Goal: Task Accomplishment & Management: Manage account settings

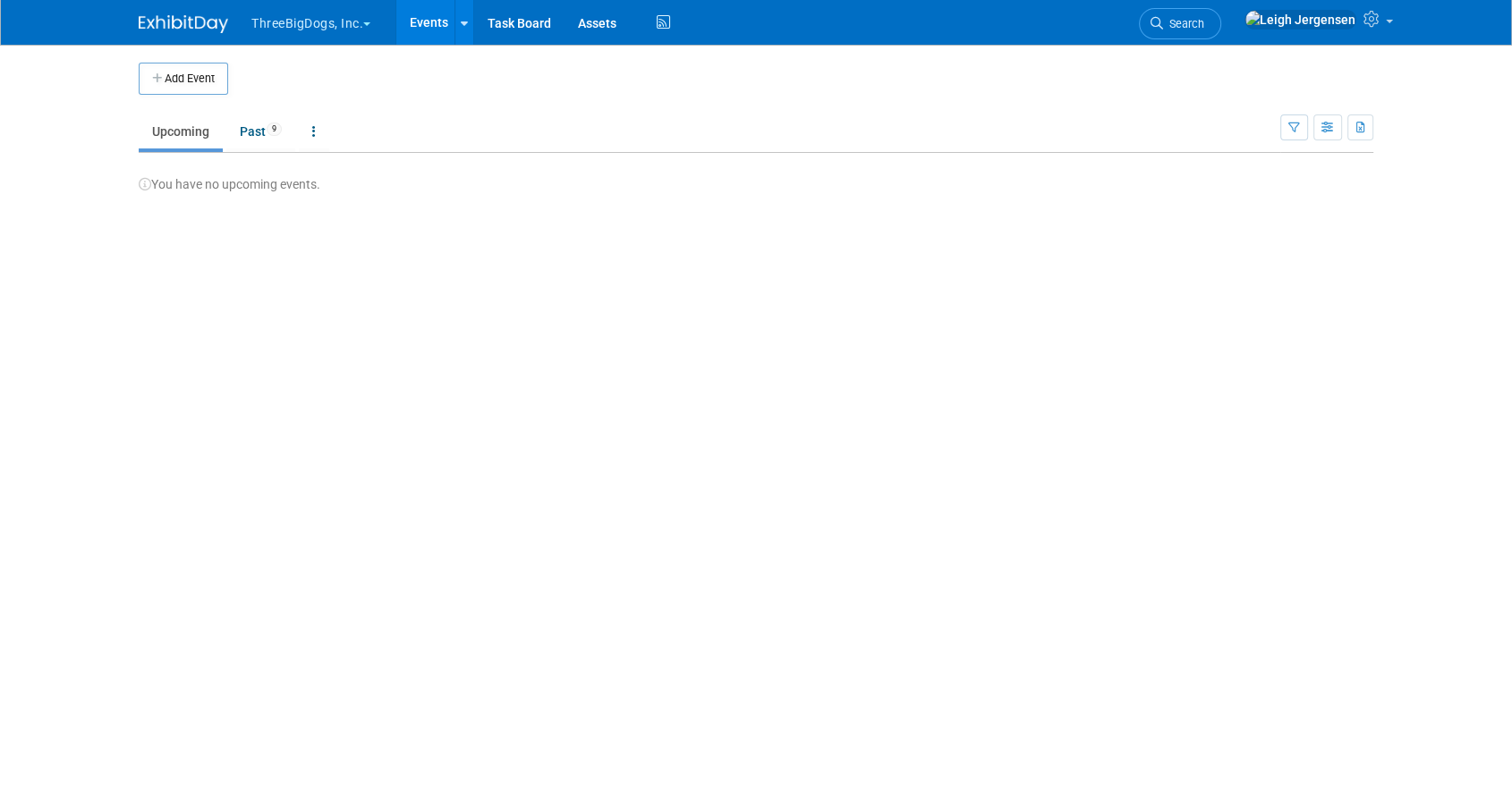
click at [322, 19] on button "ThreeBigDogs, Inc." at bounding box center [320, 20] width 143 height 40
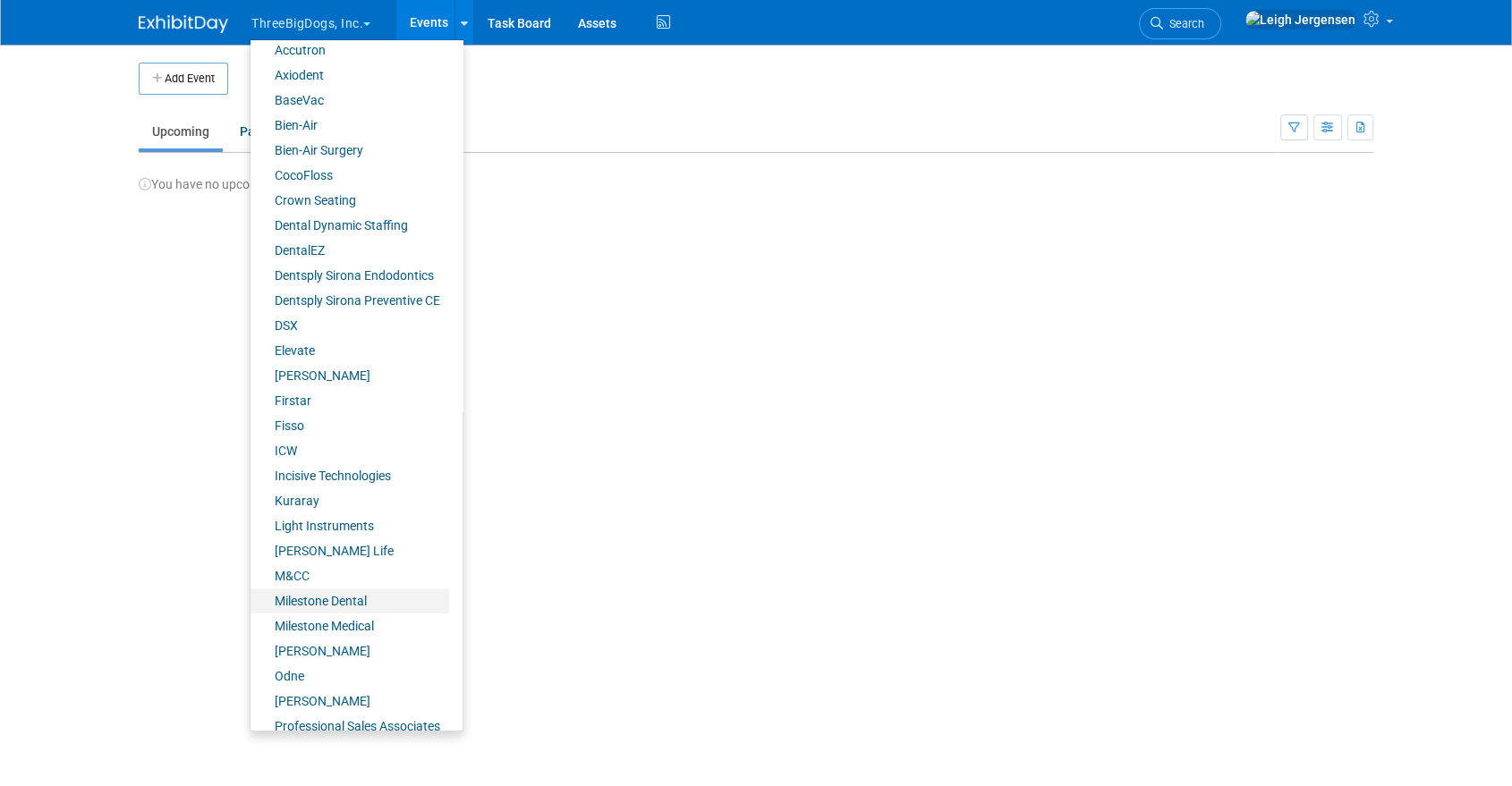
scroll to position [223, 0]
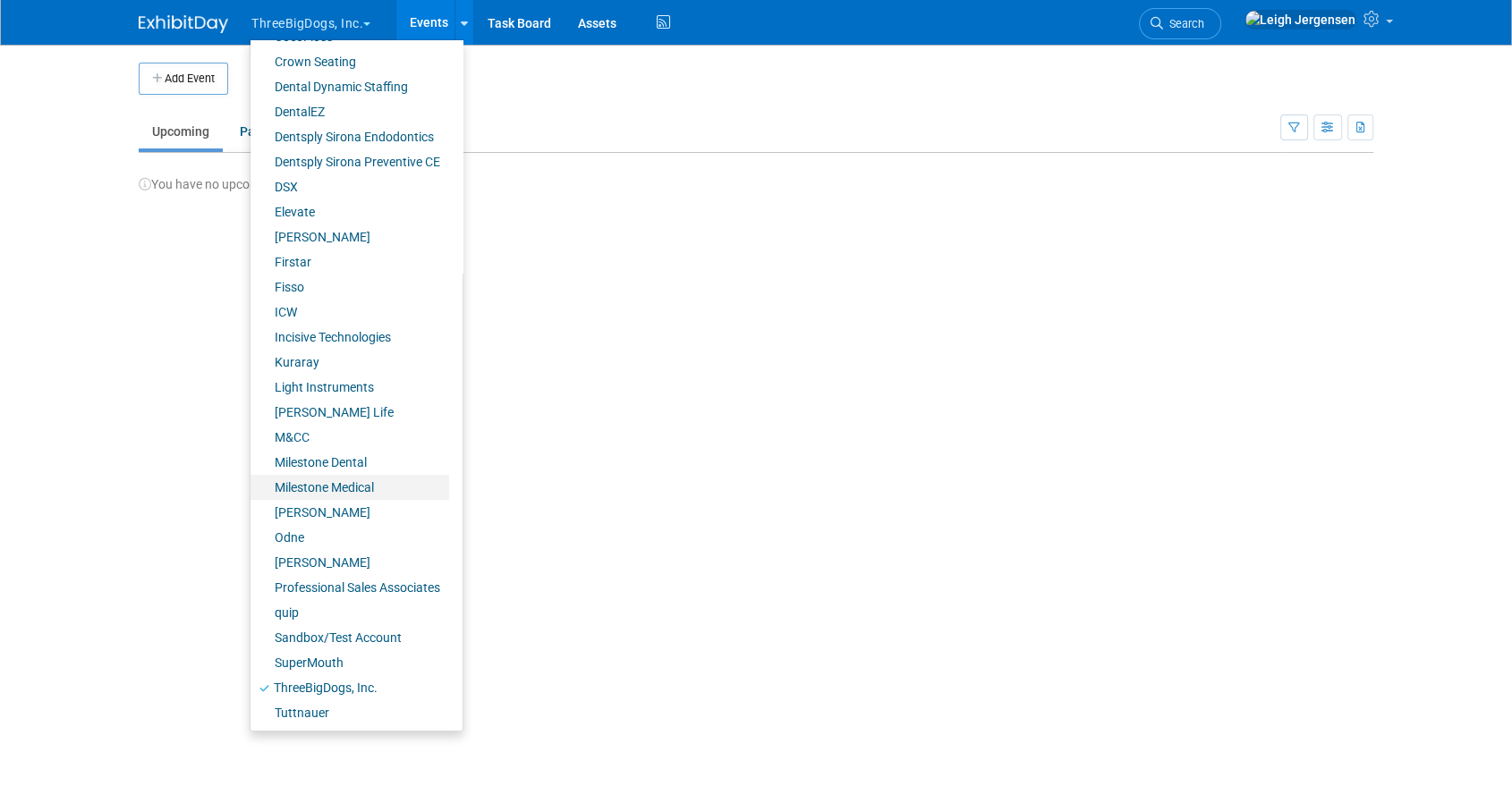
click at [323, 481] on link "Milestone Medical" at bounding box center [349, 486] width 199 height 25
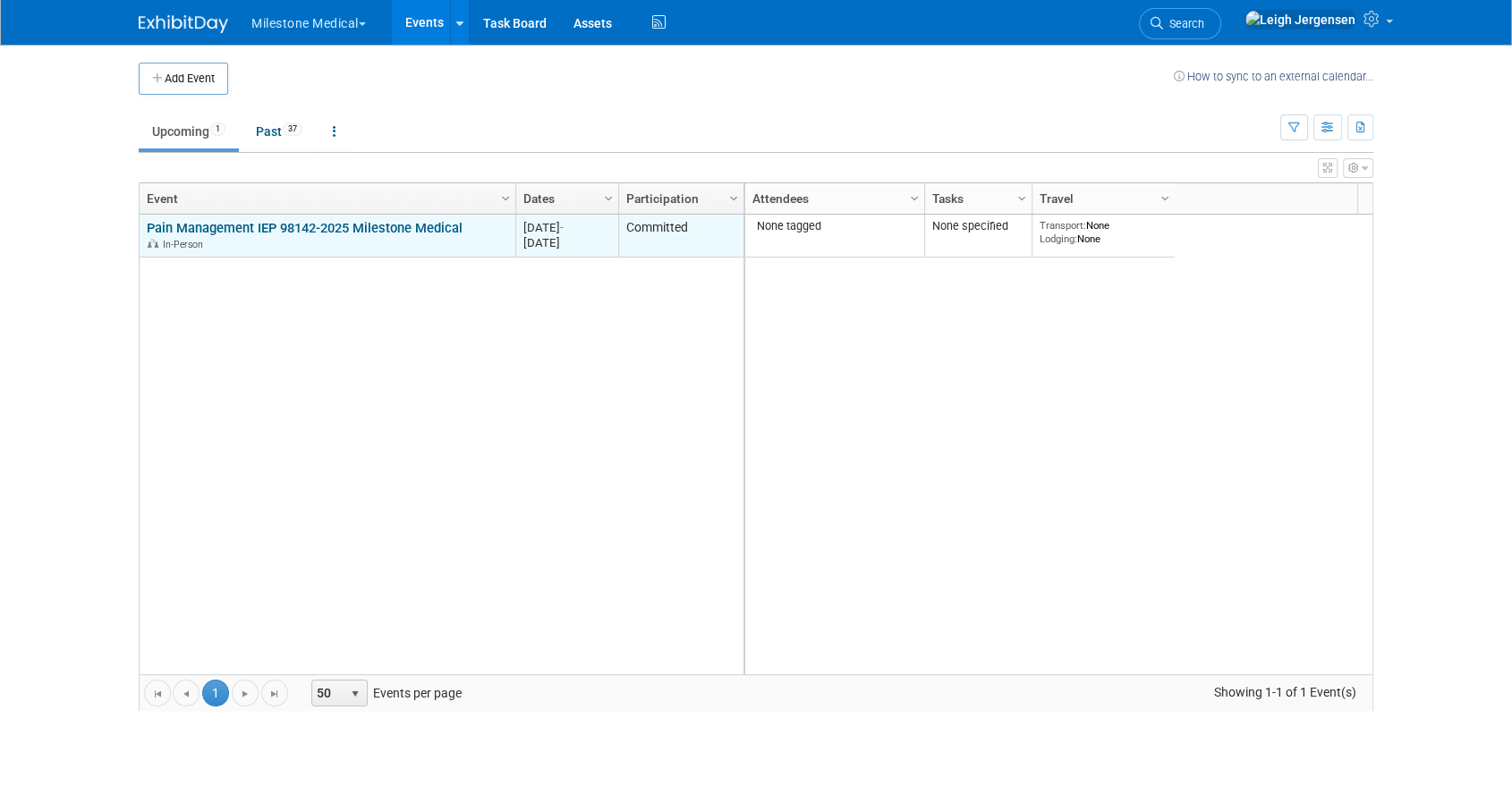
click at [299, 221] on link "Pain Management IEP 98142-2025 Milestone Medical" at bounding box center [304, 228] width 315 height 16
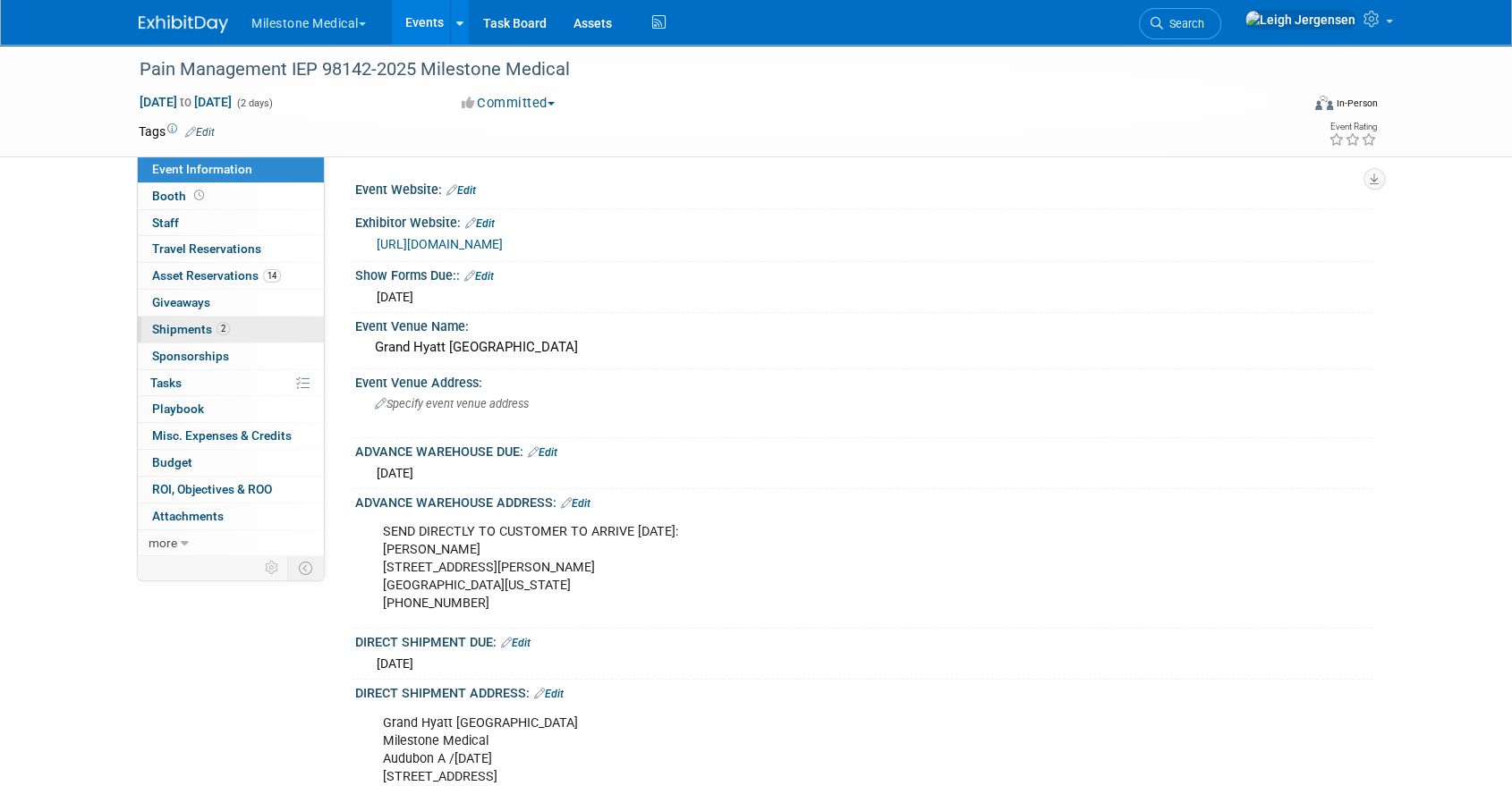
click at [183, 328] on span "Shipments 2" at bounding box center [191, 329] width 78 height 14
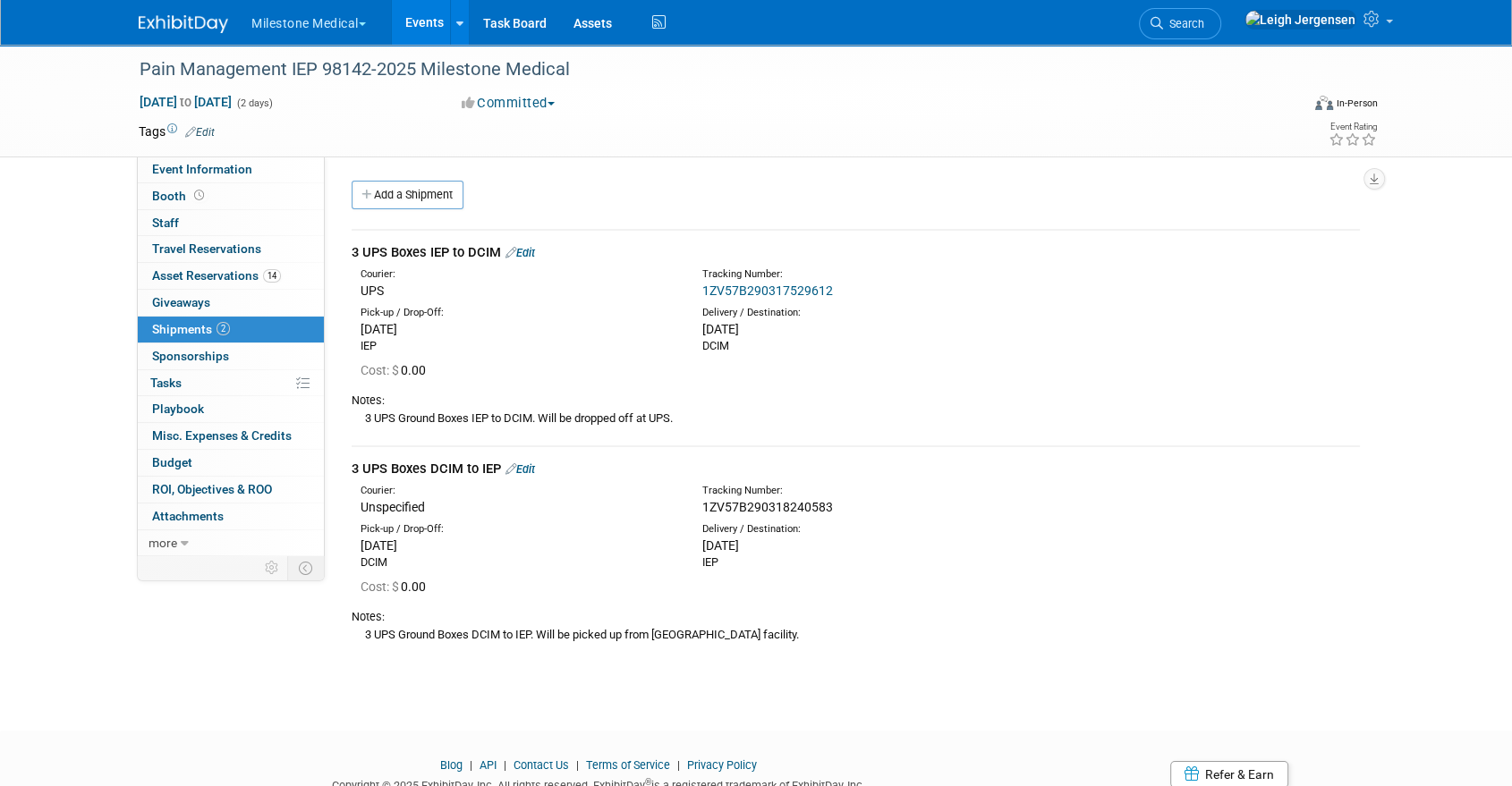
click at [534, 468] on link "Edit" at bounding box center [520, 470] width 30 height 14
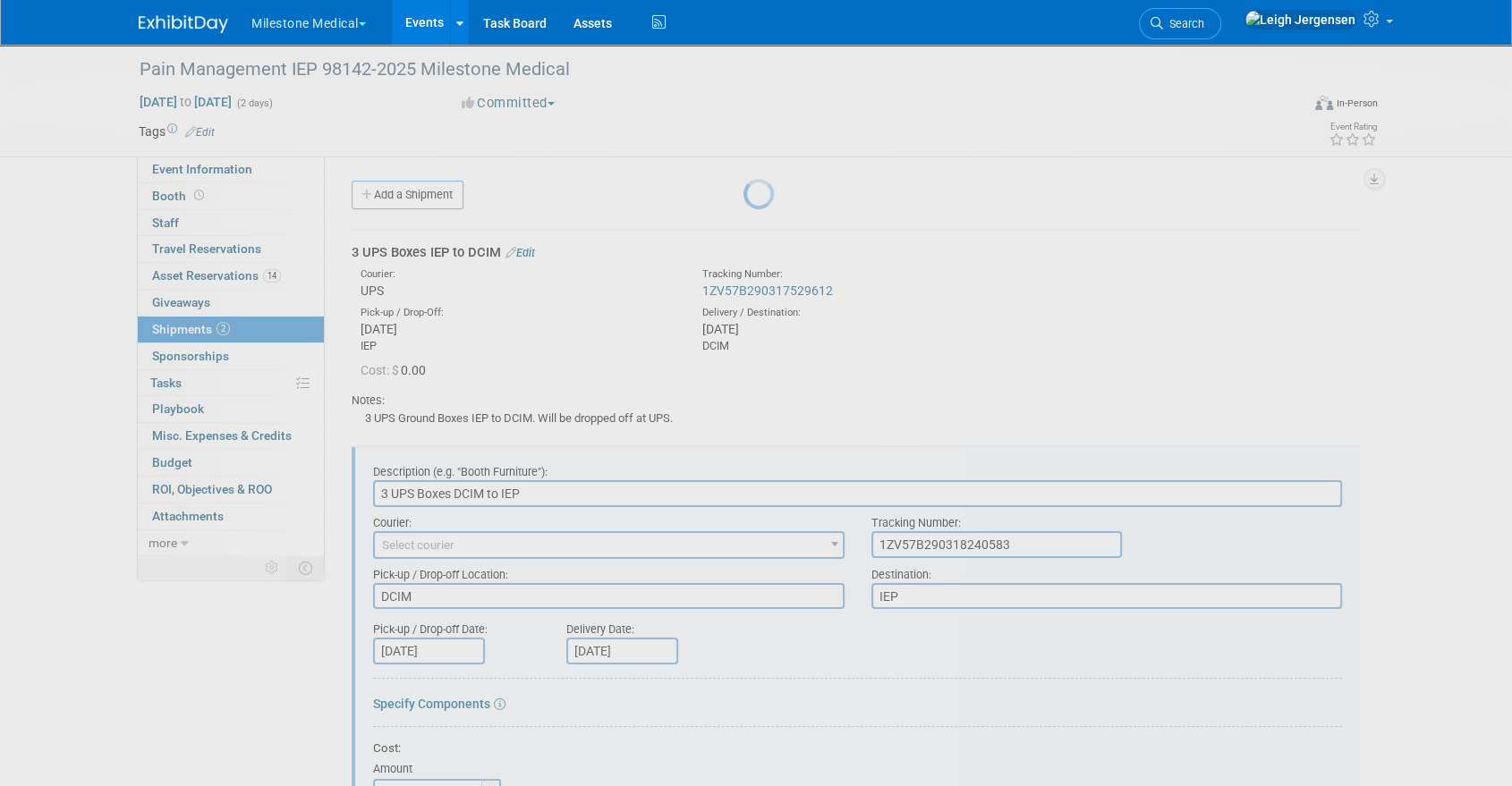
scroll to position [242, 0]
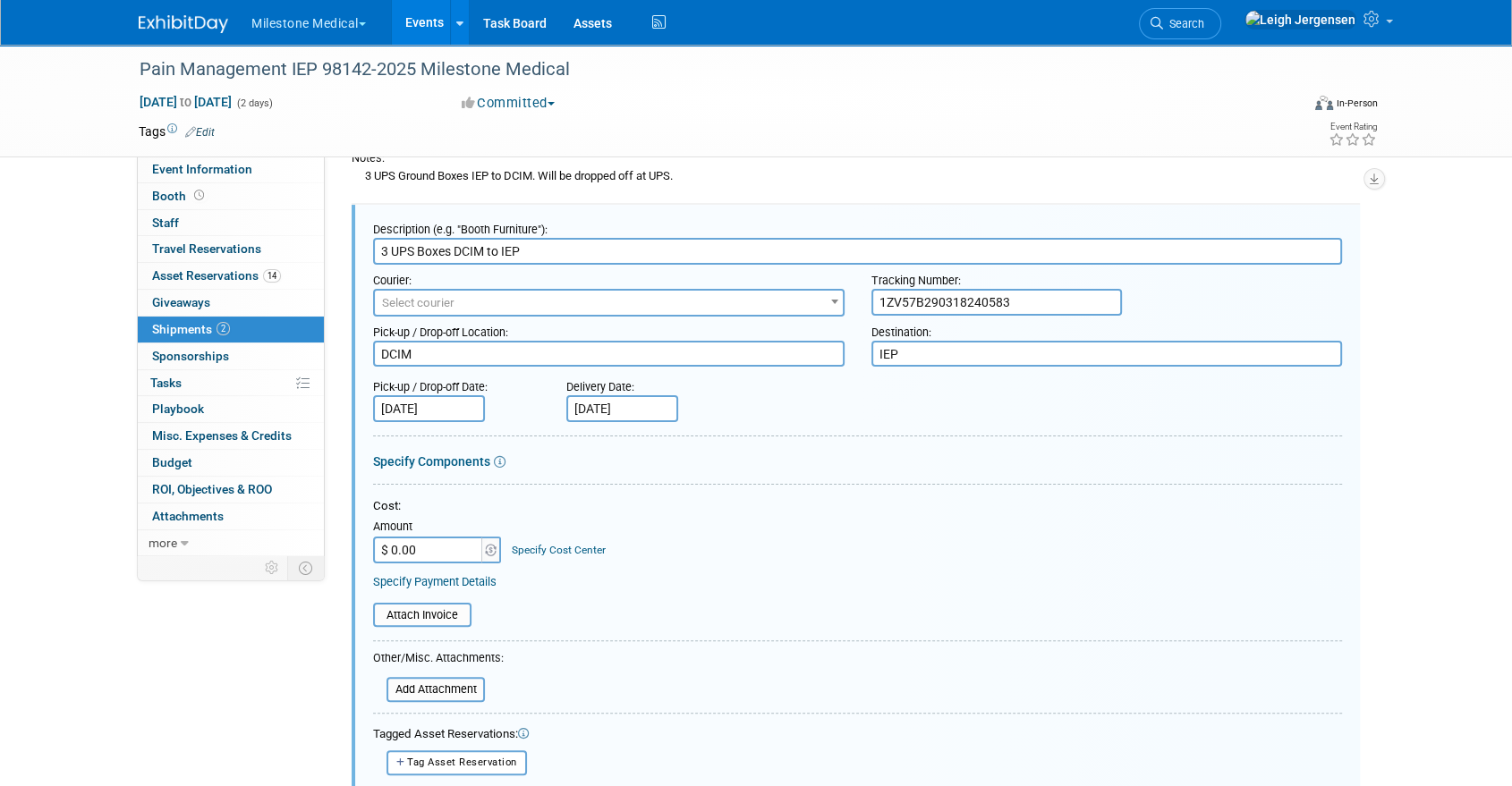
click at [597, 298] on span "Select courier" at bounding box center [608, 303] width 468 height 25
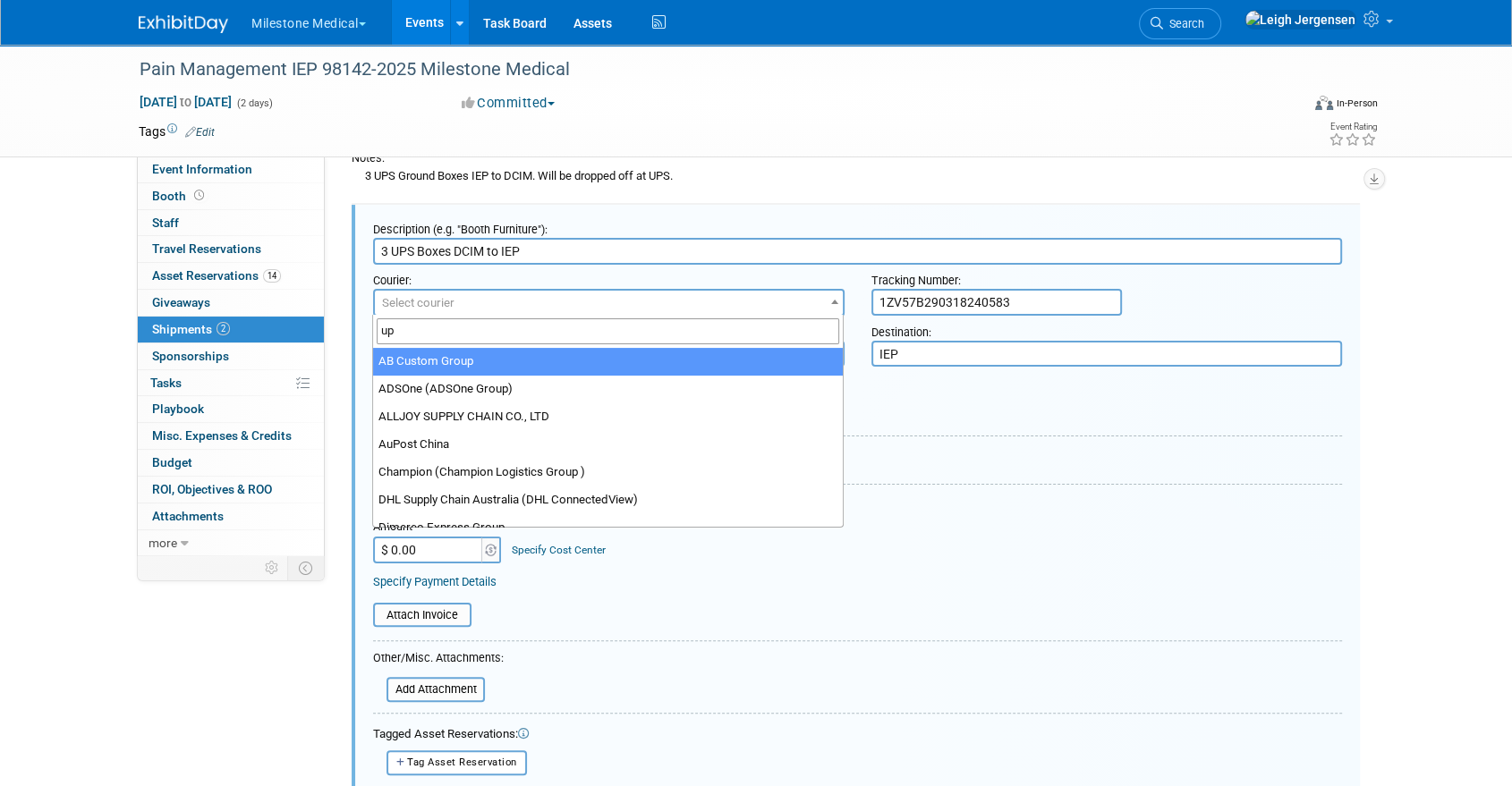
scroll to position [0, 0]
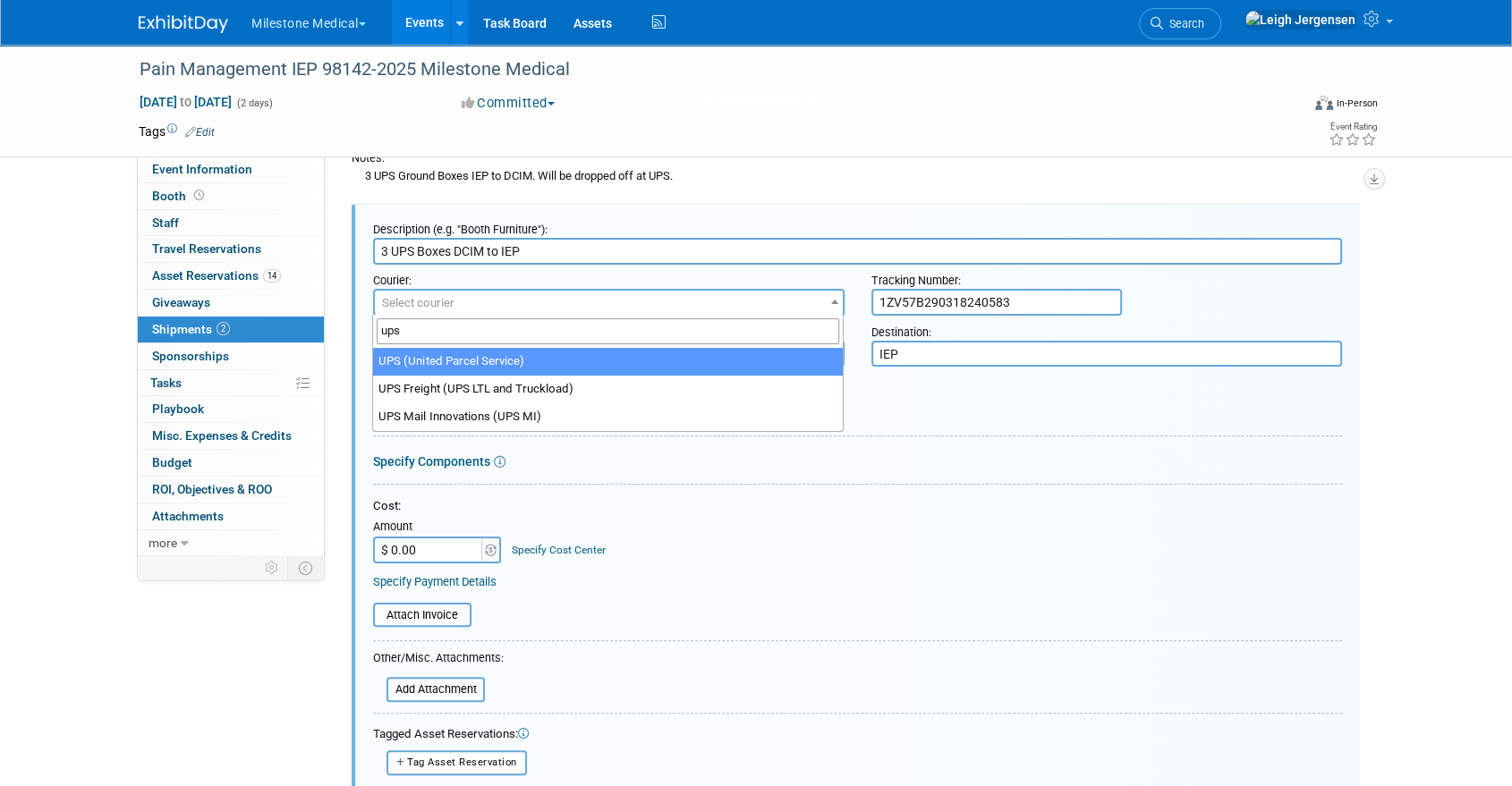
type input "ups"
select select "508"
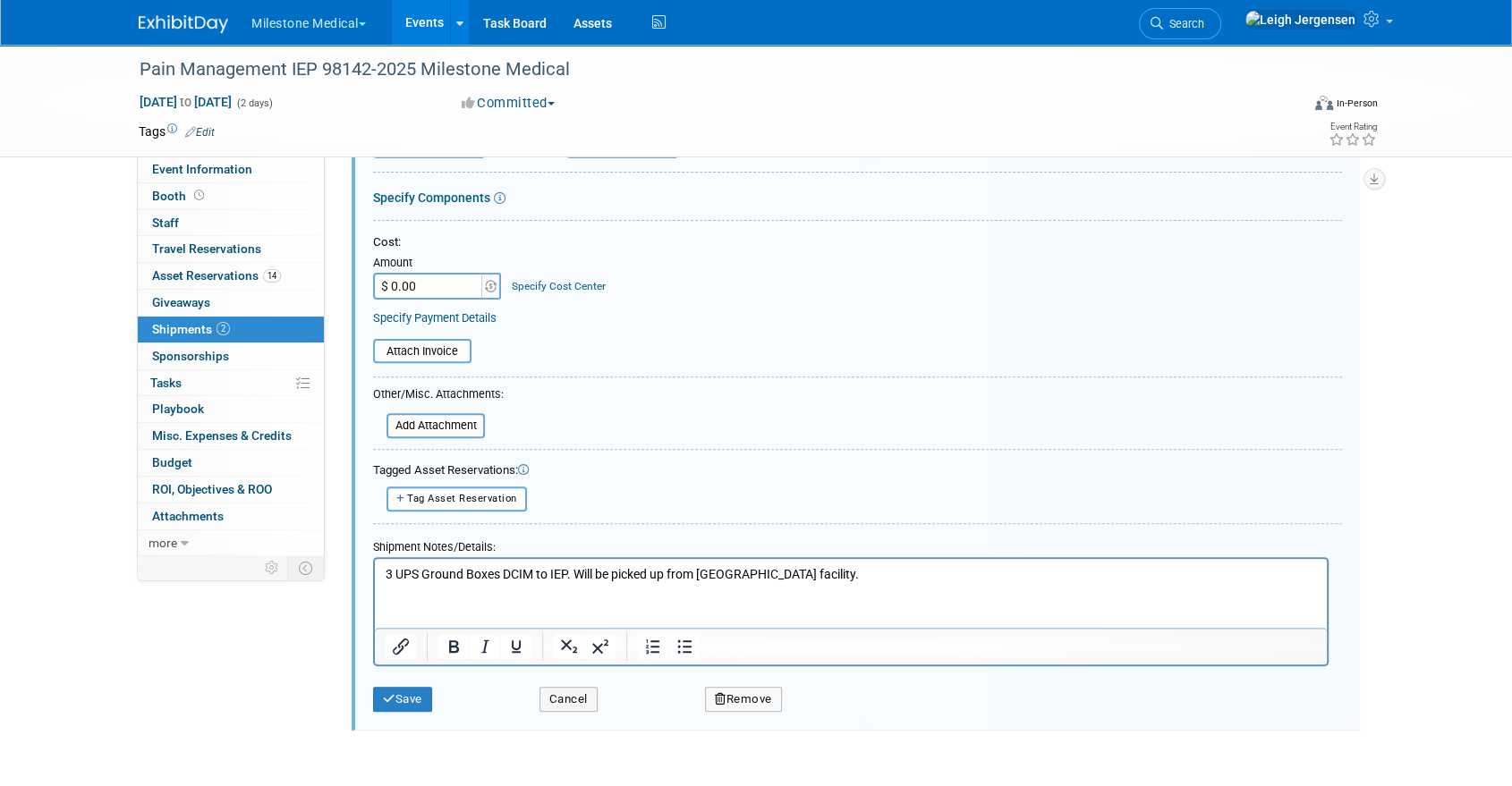
scroll to position [622, 0]
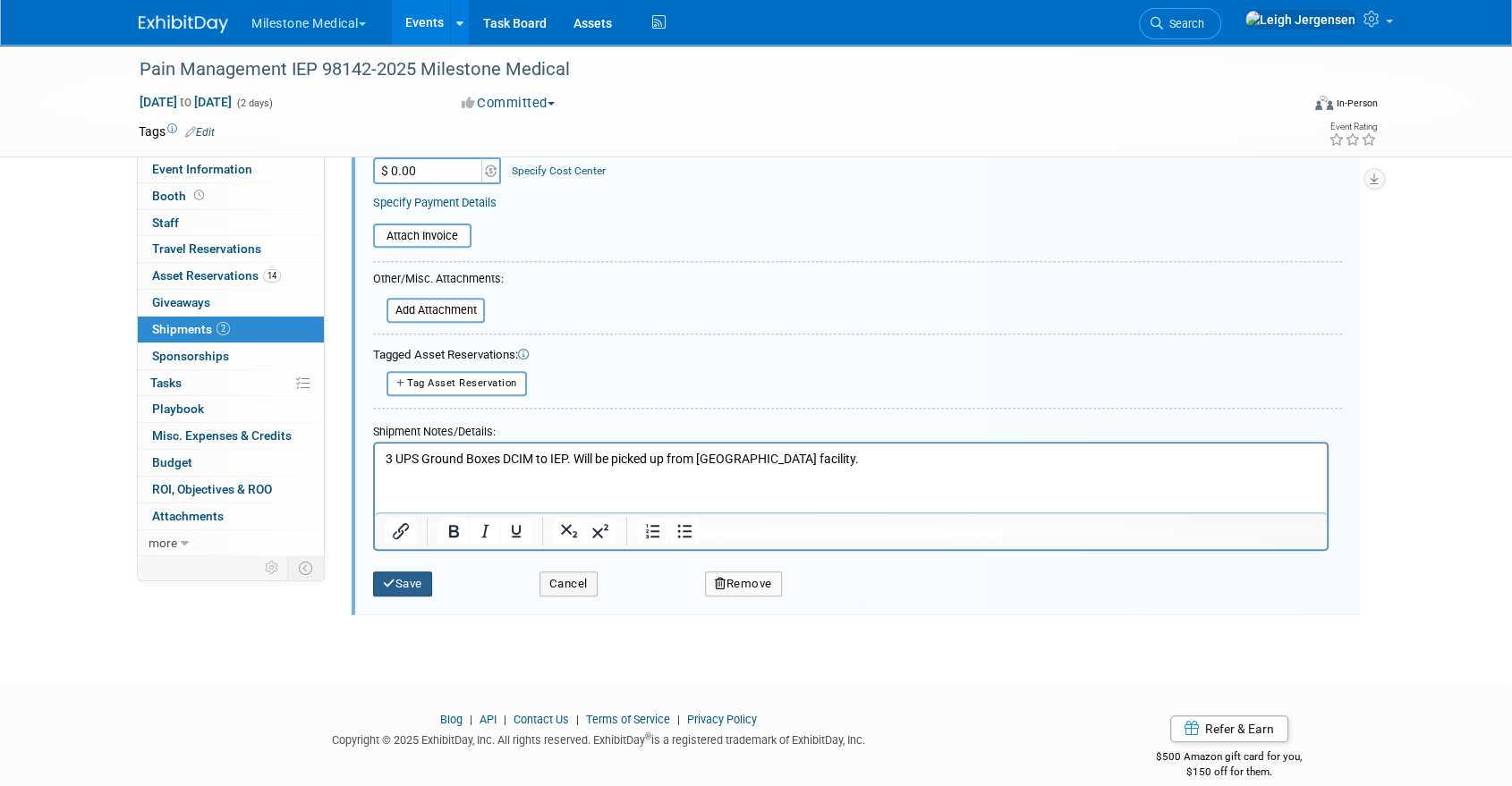
click at [389, 583] on icon "submit" at bounding box center [389, 583] width 13 height 12
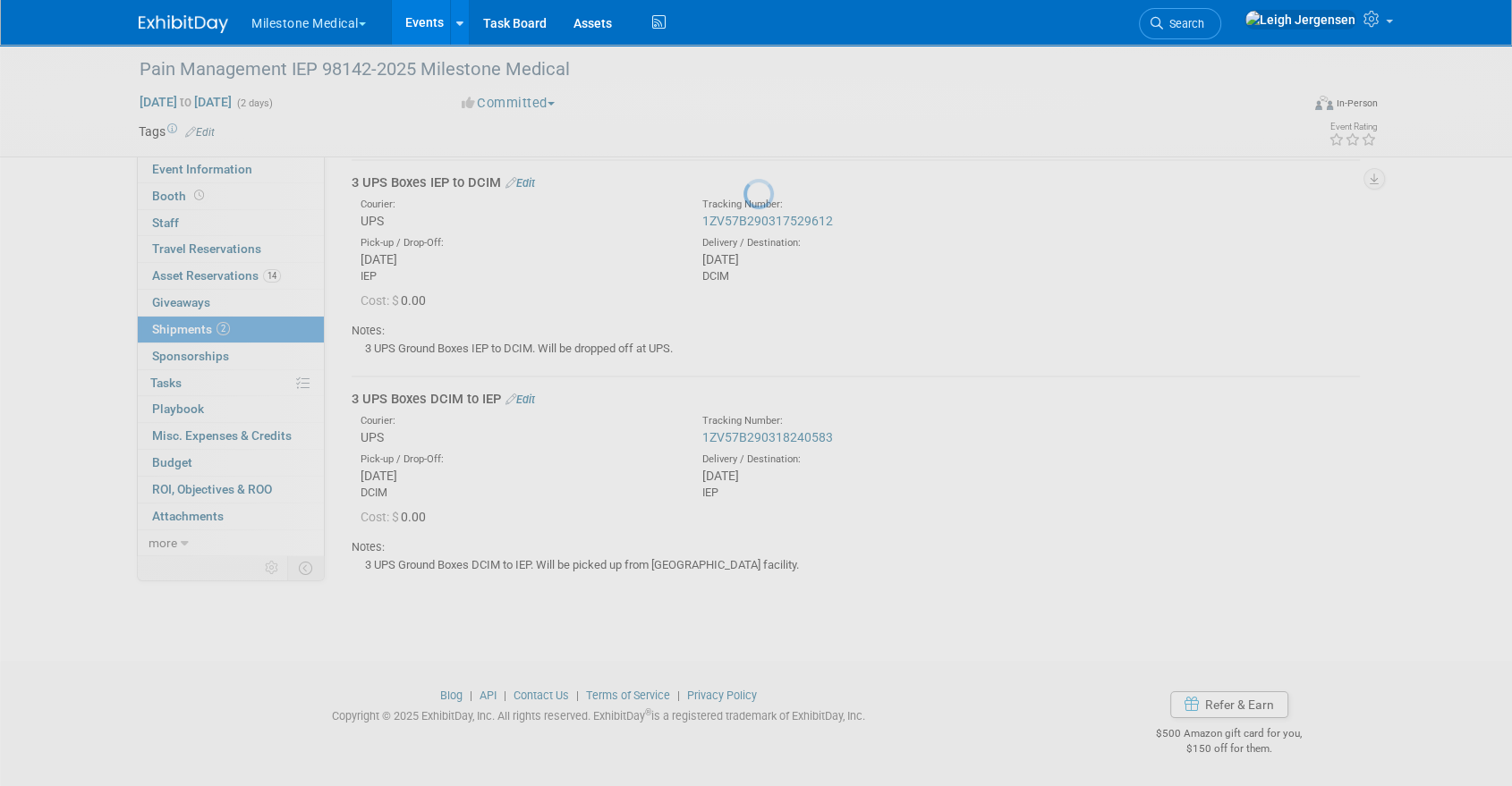
scroll to position [69, 0]
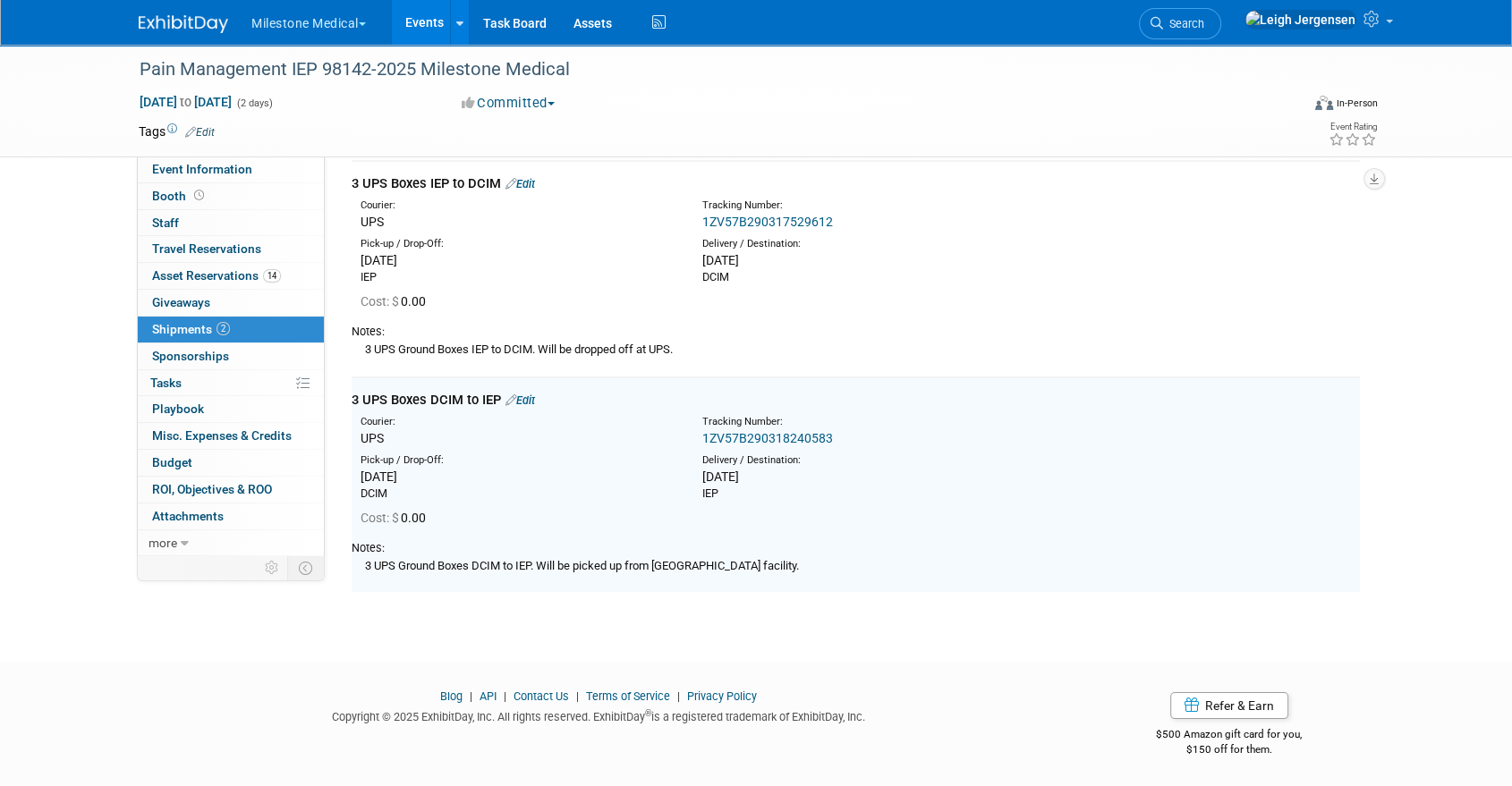
click at [810, 433] on link "1ZV57B290318240583" at bounding box center [767, 438] width 131 height 14
